Goal: Task Accomplishment & Management: Complete application form

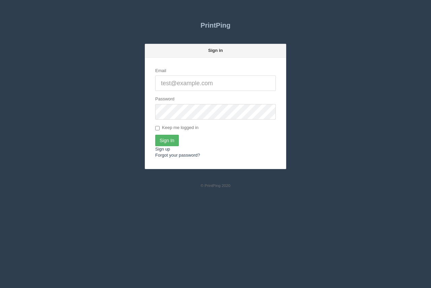
type input "[PERSON_NAME][EMAIL_ADDRESS][DOMAIN_NAME]"
click at [169, 140] on input "Sign In" at bounding box center [167, 140] width 24 height 11
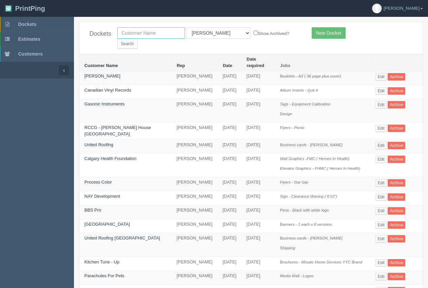
click at [155, 38] on input "text" at bounding box center [151, 32] width 68 height 11
type input "calgary immigrant women"
drag, startPoint x: 277, startPoint y: 36, endPoint x: 256, endPoint y: 45, distance: 23.3
click at [138, 39] on input "Search" at bounding box center [127, 44] width 20 height 10
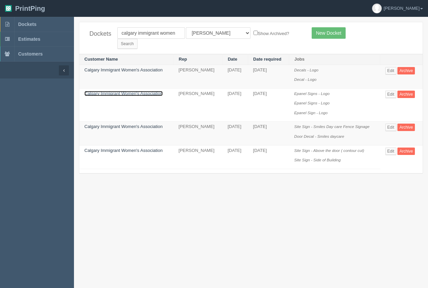
click at [116, 91] on link "Calgary Immigrant Women's Association" at bounding box center [123, 93] width 78 height 5
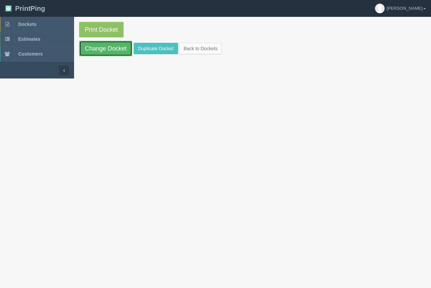
click at [113, 46] on link "Change Docket" at bounding box center [105, 48] width 53 height 15
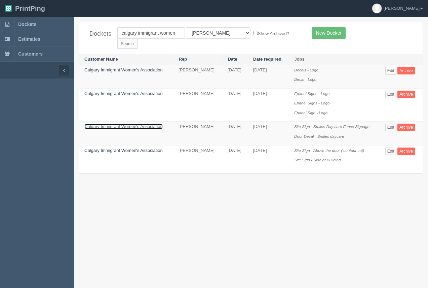
click at [110, 124] on link "Calgary Immigrant Women's Association" at bounding box center [123, 126] width 78 height 5
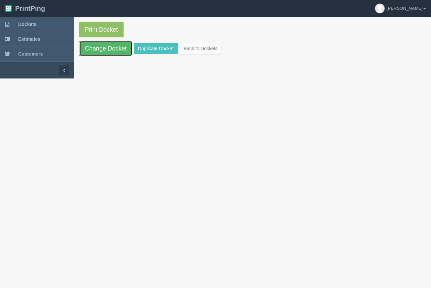
click at [111, 49] on link "Change Docket" at bounding box center [105, 48] width 53 height 15
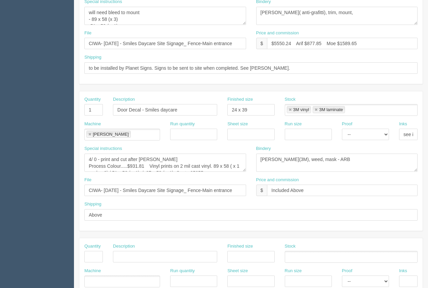
scroll to position [207, 0]
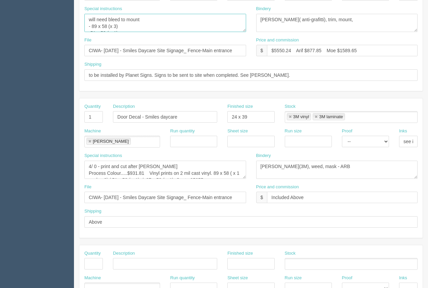
click at [150, 19] on textarea "will need bleed to mount - 89 x 58 (x 3) -51 x 58 ( x 1) -87 x 58 ( x 1)" at bounding box center [165, 23] width 162 height 18
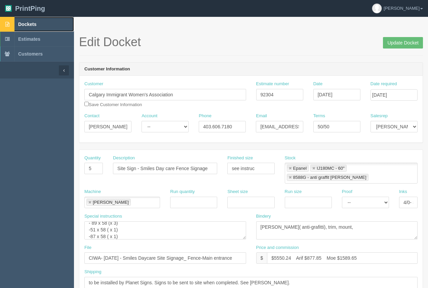
click at [32, 24] on span "Dockets" at bounding box center [27, 24] width 18 height 5
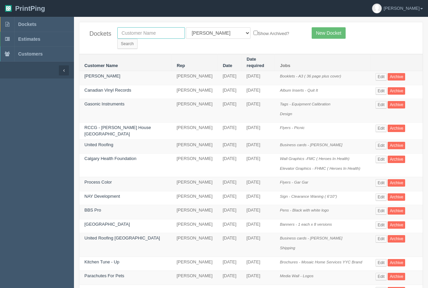
click at [146, 35] on input "text" at bounding box center [151, 32] width 68 height 11
type input "e=mc2"
click at [138, 39] on input "Search" at bounding box center [127, 44] width 20 height 10
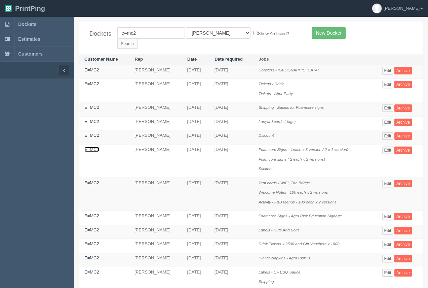
click at [91, 147] on link "E=MC2" at bounding box center [91, 149] width 15 height 5
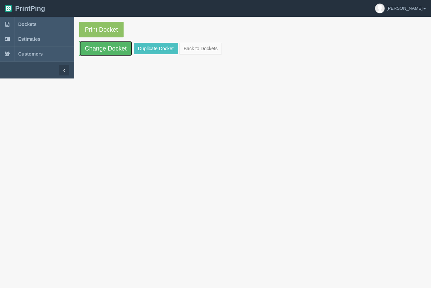
click at [109, 44] on link "Change Docket" at bounding box center [105, 48] width 53 height 15
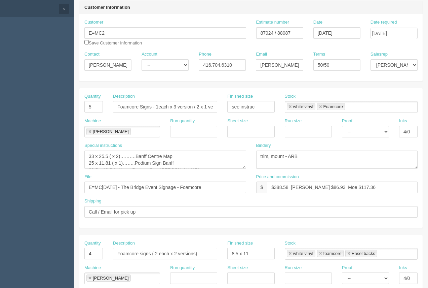
scroll to position [60, 0]
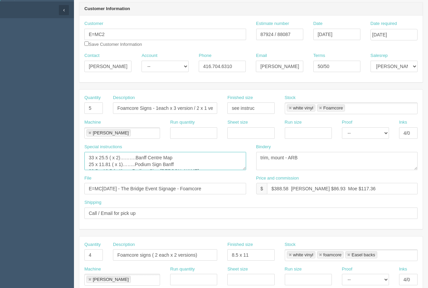
click at [177, 166] on textarea "33 x 25.5 ( x 2)……….Banff Centre Map 25 x 11.81 ( x 1)……..Podium Sign Banff 20.…" at bounding box center [165, 161] width 162 height 18
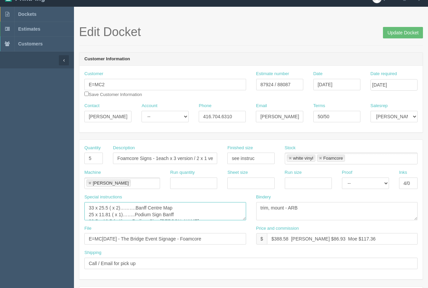
scroll to position [0, 0]
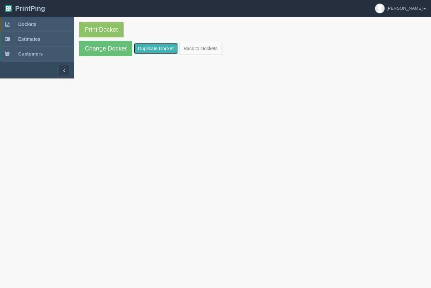
click at [149, 47] on link "Duplicate Docket" at bounding box center [156, 48] width 44 height 11
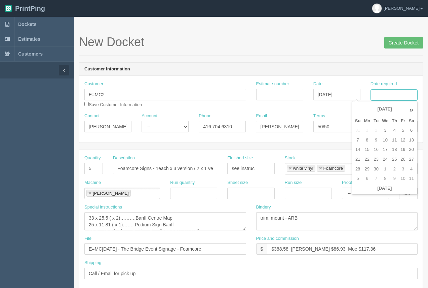
click at [390, 95] on input "Date required" at bounding box center [394, 94] width 47 height 11
click at [364, 153] on td "15" at bounding box center [367, 150] width 10 height 10
click at [403, 139] on td "12" at bounding box center [403, 140] width 8 height 10
type input "September 12, 2025"
click at [338, 68] on header "Customer Information" at bounding box center [251, 69] width 344 height 13
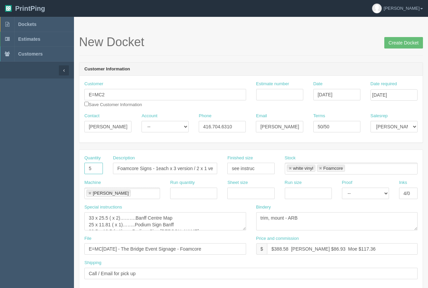
drag, startPoint x: 97, startPoint y: 171, endPoint x: 77, endPoint y: 165, distance: 20.8
type input "2"
drag, startPoint x: 174, startPoint y: 170, endPoint x: 233, endPoint y: 171, distance: 58.6
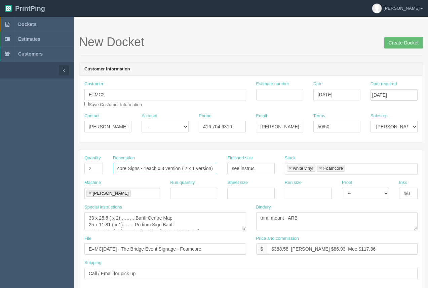
click at [233, 171] on div "Quantity 2 Description Foamcore Signs - 1each x 3 version / 2 x 1 version) Fini…" at bounding box center [251, 167] width 344 height 25
type input "Foamcore Signs - 1each x 2 versions"
click at [122, 225] on textarea "33 x 25.5 ( x 2)……….Banff Centre Map 25 x 11.81 ( x 1)……..Podium Sign Banff 20.…" at bounding box center [165, 221] width 162 height 18
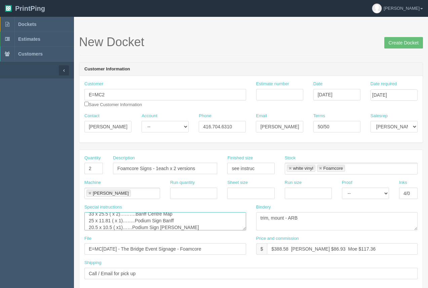
scroll to position [20, 0]
drag, startPoint x: 88, startPoint y: 227, endPoint x: 212, endPoint y: 241, distance: 124.5
click at [212, 241] on div "Quantity 2 Description Foamcore Signs - 1each x 2 versions Finished size see in…" at bounding box center [251, 219] width 344 height 139
drag, startPoint x: 177, startPoint y: 229, endPoint x: 169, endPoint y: 227, distance: 8.4
click at [176, 229] on textarea "33 x 25.5 ( x 2)……….Banff Centre Map 25 x 11.81 ( x 1)……..Podium Sign Banff 20.…" at bounding box center [165, 221] width 162 height 18
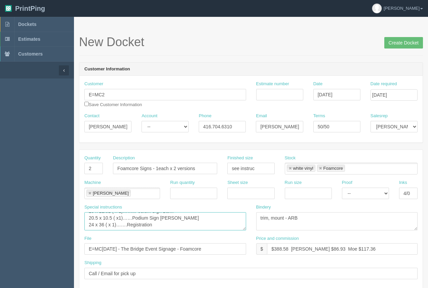
click at [159, 220] on textarea "33 x 25.5 ( x 2)……….Banff Centre Map 25 x 11.81 ( x 1)……..Podium Sign Banff 20.…" at bounding box center [165, 221] width 162 height 18
click at [158, 218] on textarea "33 x 25.5 ( x 2)……….Banff Centre Map 25 x 11.81 ( x 1)……..Podium Sign Banff 20.…" at bounding box center [165, 221] width 162 height 18
click at [158, 220] on textarea "33 x 25.5 ( x 2)……….Banff Centre Map 25 x 11.81 ( x 1)……..Podium Sign Banff 20.…" at bounding box center [165, 221] width 162 height 18
click at [154, 219] on textarea "33 x 25.5 ( x 2)……….Banff Centre Map 25 x 11.81 ( x 1)……..Podium Sign Banff 20.…" at bounding box center [165, 221] width 162 height 18
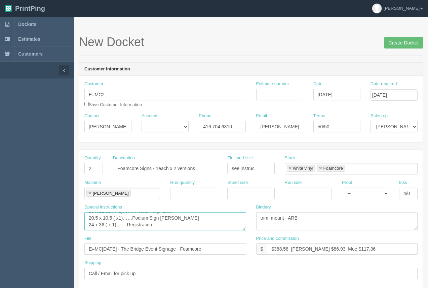
click at [154, 219] on textarea "33 x 25.5 ( x 2)……….Banff Centre Map 25 x 11.81 ( x 1)……..Podium Sign Banff 20.…" at bounding box center [165, 221] width 162 height 18
type textarea "33 x 25.5 ( x 2)……….Banff Centre Map 25 x 11.81 ( x 1)……..Podium Sign Banff"
click at [286, 96] on input "Estimate number" at bounding box center [279, 94] width 47 height 11
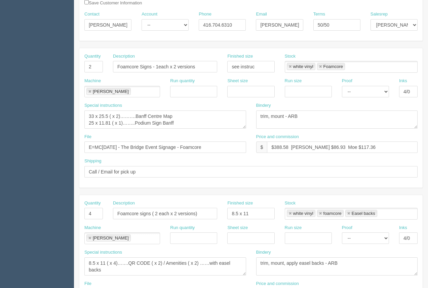
scroll to position [101, 0]
type input "92333"
drag, startPoint x: 289, startPoint y: 147, endPoint x: 276, endPoint y: 149, distance: 12.9
click at [276, 149] on input "$388.58 Arif $86.93 Moe $117.36" at bounding box center [342, 147] width 151 height 11
click at [276, 151] on input "$3168.54 Arif $86.93 Moe $117.36" at bounding box center [342, 147] width 151 height 11
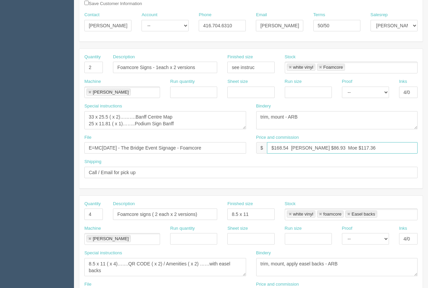
drag, startPoint x: 314, startPoint y: 146, endPoint x: 302, endPoint y: 145, distance: 11.5
click at [302, 145] on input "$168.54 Arif $86.93 Moe $117.36" at bounding box center [342, 147] width 151 height 11
drag, startPoint x: 289, startPoint y: 146, endPoint x: 277, endPoint y: 145, distance: 12.9
click at [276, 145] on input "$168.54 Arif $31.05 Moe $117.36" at bounding box center [342, 147] width 151 height 11
click at [315, 146] on input "$1170.95 Arif $31.05 Moe $117.36" at bounding box center [342, 147] width 151 height 11
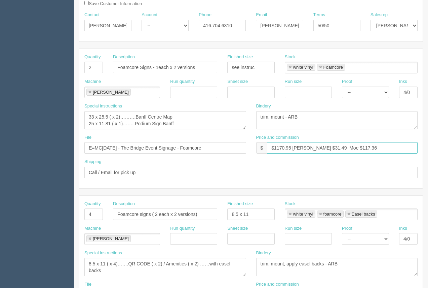
drag, startPoint x: 345, startPoint y: 148, endPoint x: 335, endPoint y: 149, distance: 9.5
click at [334, 149] on input "$1170.95 Arif $31.49 Moe $117.36" at bounding box center [342, 147] width 151 height 11
click at [331, 147] on input "$1170.95 Arif $31.49 Moe $149.49" at bounding box center [342, 147] width 151 height 11
type input "$1170.95 Arif $31.49 Moe $49.49"
click at [144, 150] on input "E=MC2 - September 2024 - The Bridge Event Signage - Foamcore" at bounding box center [165, 147] width 162 height 11
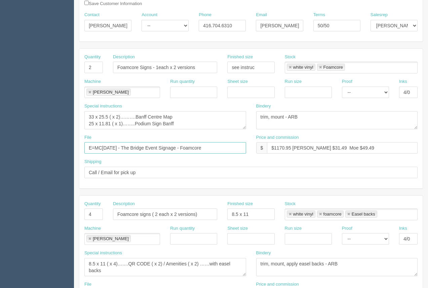
drag, startPoint x: 206, startPoint y: 146, endPoint x: 152, endPoint y: 143, distance: 54.0
click at [154, 144] on input "E=MC2 - September 2025 - The Bridge Event Signage - Foamcore" at bounding box center [165, 147] width 162 height 11
click at [173, 149] on input "E=MC2 - September 2025 - Foamcore" at bounding box center [165, 147] width 162 height 11
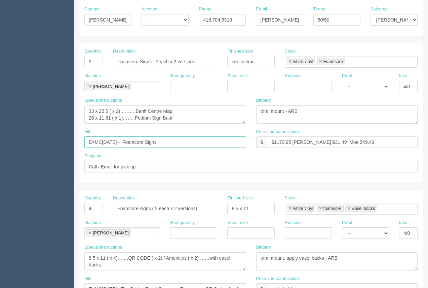
scroll to position [107, 0]
type input "E=MC2 - September 2025 - Foamcore Signs"
drag, startPoint x: 94, startPoint y: 208, endPoint x: 84, endPoint y: 205, distance: 10.2
click at [86, 208] on input "4" at bounding box center [93, 207] width 19 height 11
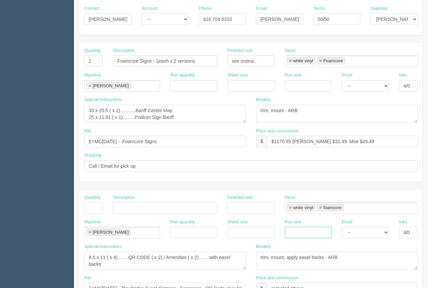
click at [290, 208] on link at bounding box center [290, 208] width 4 height 4
type input "foamcore"
click at [290, 208] on link at bounding box center [290, 208] width 4 height 4
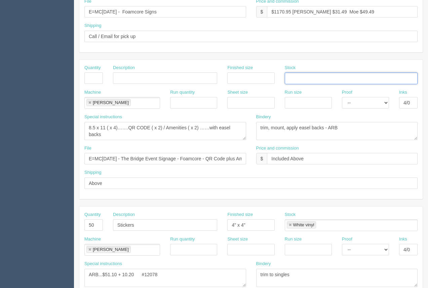
scroll to position [240, 0]
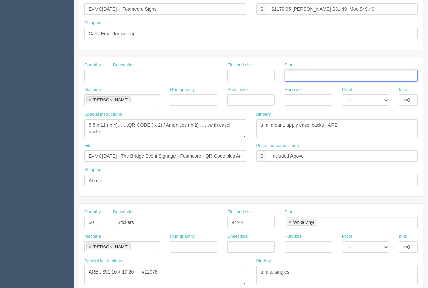
click at [90, 99] on link at bounding box center [90, 100] width 4 height 4
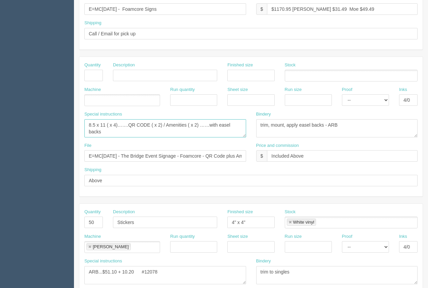
drag, startPoint x: 112, startPoint y: 134, endPoint x: 77, endPoint y: 126, distance: 36.1
click at [77, 126] on section "New Docket Create Docket Customer Information Customer E=MC2 Save Customer Info…" at bounding box center [251, 74] width 354 height 594
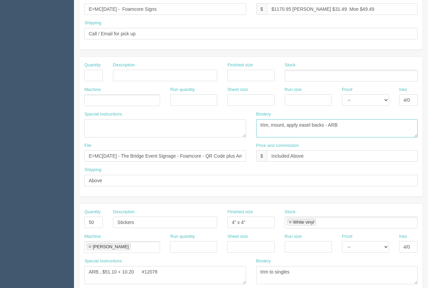
drag, startPoint x: 348, startPoint y: 124, endPoint x: 236, endPoint y: 136, distance: 112.6
click at [236, 136] on div "Special instructions 8.5 x 11 ( x 4)…….QR CODE ( x 2) / Amenities ( x 2) ……with…" at bounding box center [251, 126] width 344 height 31
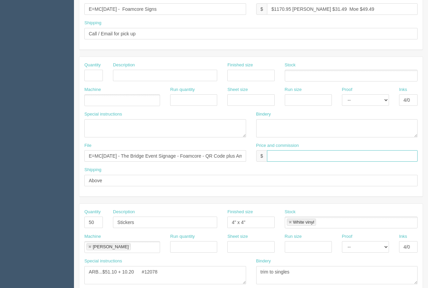
drag, startPoint x: 309, startPoint y: 159, endPoint x: 225, endPoint y: 162, distance: 83.5
click at [226, 162] on div "File E=MC2 - September 2024 - The Bridge Event Signage - Foamcore - QR Code plu…" at bounding box center [251, 154] width 344 height 25
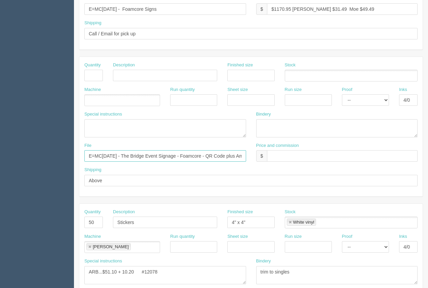
scroll to position [0, 60]
drag, startPoint x: 86, startPoint y: 154, endPoint x: 283, endPoint y: 156, distance: 197.2
click at [291, 152] on div "File E=MC2 - September 2024 - The Bridge Event Signage - Foamcore - QR Code plu…" at bounding box center [251, 154] width 344 height 25
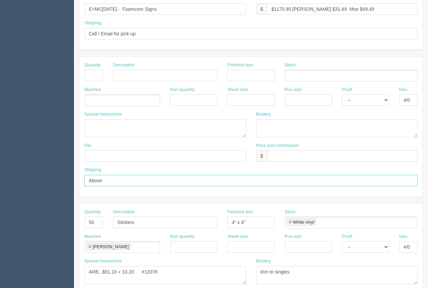
drag, startPoint x: 112, startPoint y: 182, endPoint x: 78, endPoint y: 183, distance: 33.7
click at [77, 183] on section "New Docket Create Docket Customer Information Customer E=MC2 Save Customer Info…" at bounding box center [251, 74] width 354 height 594
drag, startPoint x: 94, startPoint y: 217, endPoint x: 58, endPoint y: 194, distance: 42.6
click at [78, 219] on section "New Docket Create Docket Customer Information Customer E=MC2 Save Customer Info…" at bounding box center [251, 74] width 354 height 594
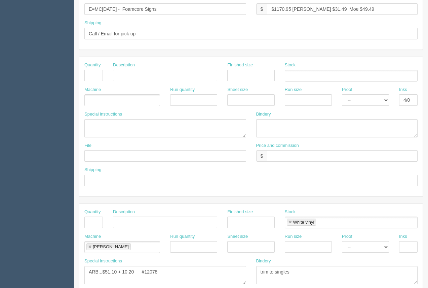
scroll to position [323, 0]
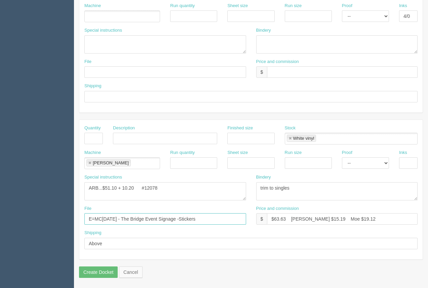
click at [292, 140] on link at bounding box center [290, 138] width 4 height 4
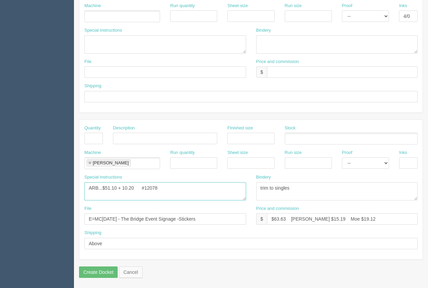
drag, startPoint x: 166, startPoint y: 185, endPoint x: 111, endPoint y: 182, distance: 55.2
click at [106, 183] on textarea "ARB...$51.10 + 10.20 #12078" at bounding box center [165, 191] width 162 height 18
type textarea "ARB...$30.00"
click at [88, 164] on link at bounding box center [90, 163] width 4 height 4
type textarea "ARB...$30.00"
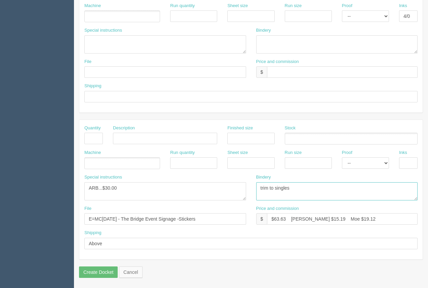
drag, startPoint x: 306, startPoint y: 188, endPoint x: 241, endPoint y: 193, distance: 65.4
click at [241, 191] on div "Special instructions ARB...$51.10 + 10.20 #12078 Bindery trim to singles" at bounding box center [251, 189] width 344 height 31
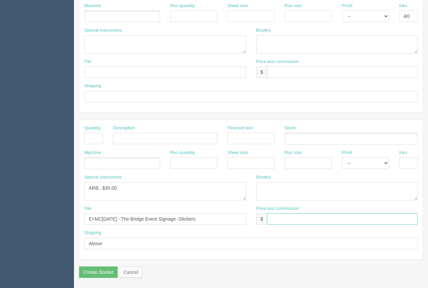
drag, startPoint x: 358, startPoint y: 219, endPoint x: 229, endPoint y: 218, distance: 128.2
click at [231, 218] on div "File E=MC2 - September 2024 - The Bridge Event Signage -Stickers Price and comm…" at bounding box center [251, 217] width 344 height 25
drag, startPoint x: 71, startPoint y: 204, endPoint x: 31, endPoint y: 204, distance: 40.0
drag, startPoint x: 121, startPoint y: 236, endPoint x: 90, endPoint y: 244, distance: 33.0
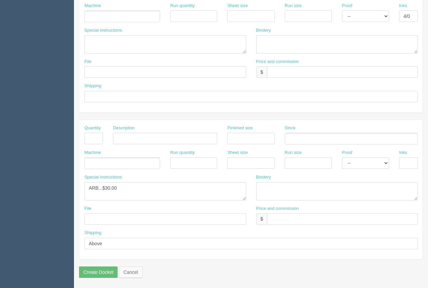
click at [79, 242] on div "Shipping Above" at bounding box center [251, 241] width 344 height 25
drag, startPoint x: 106, startPoint y: 244, endPoint x: 78, endPoint y: 243, distance: 27.6
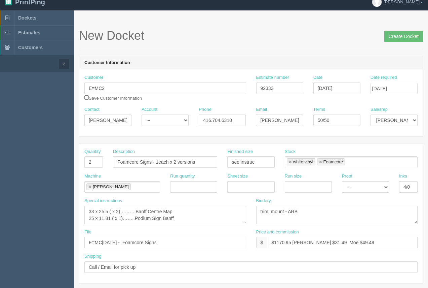
scroll to position [0, 0]
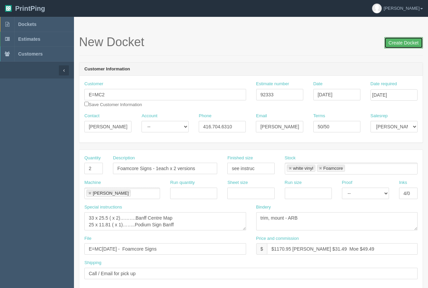
click at [397, 43] on input "Create Docket" at bounding box center [404, 42] width 39 height 11
